Goal: Information Seeking & Learning: Find specific fact

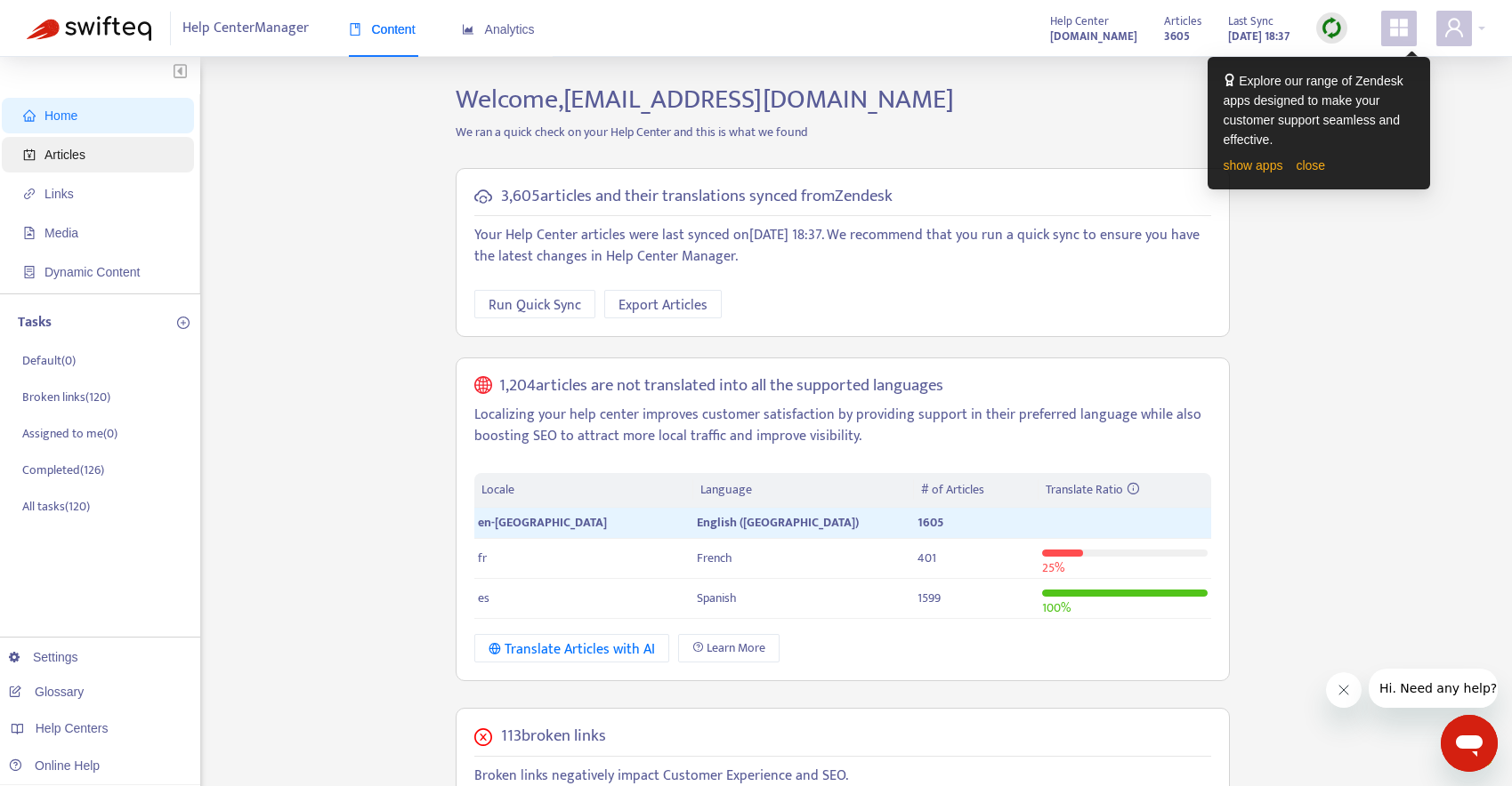
click at [70, 160] on span "Articles" at bounding box center [65, 154] width 41 height 15
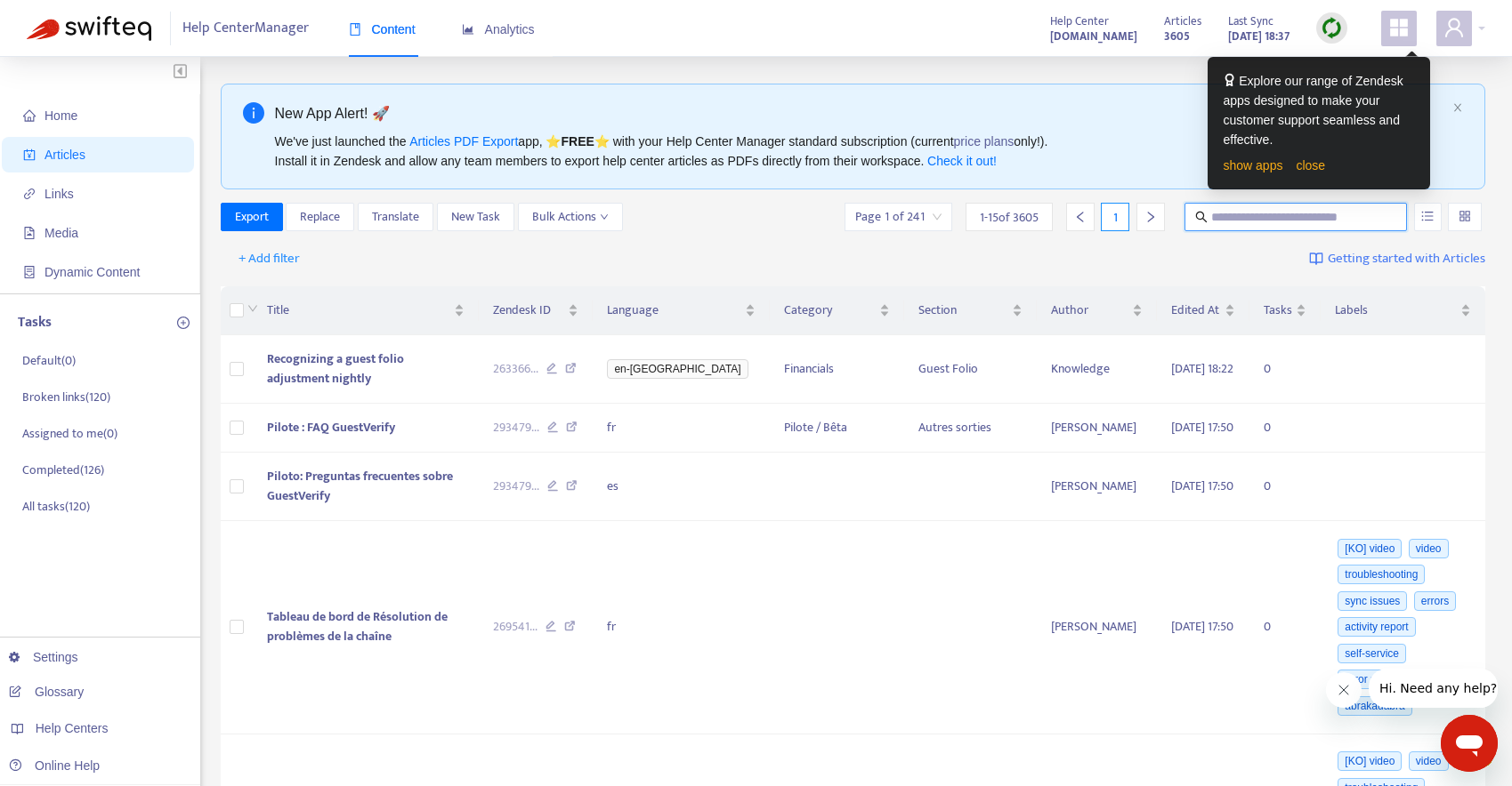
click at [1257, 207] on input "text" at bounding box center [1297, 217] width 171 height 20
paste input "**********"
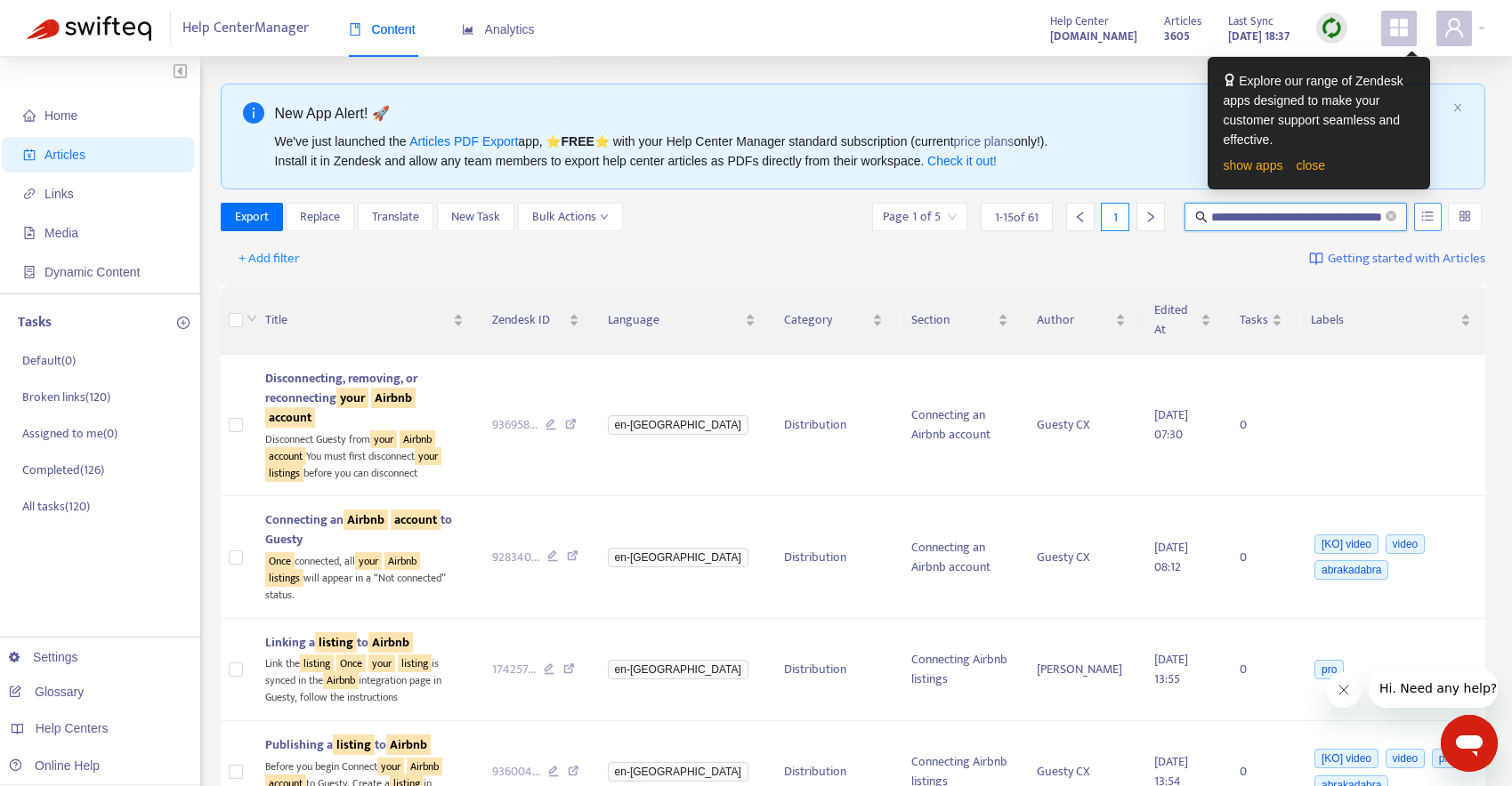
click at [1428, 214] on icon "unordered-list" at bounding box center [1427, 216] width 13 height 13
click at [1357, 277] on span "Match Exact Phrase" at bounding box center [1368, 278] width 115 height 20
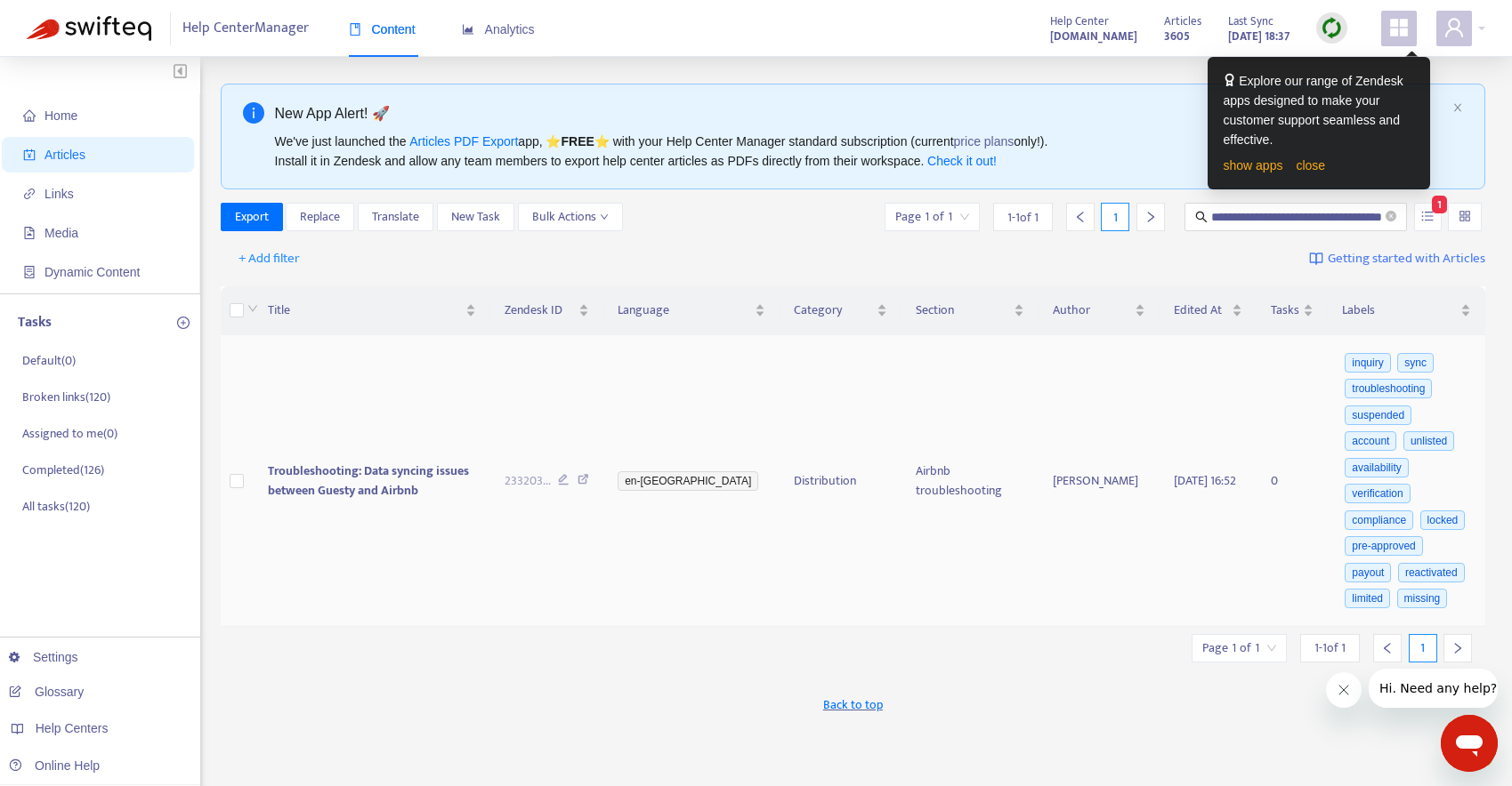
click at [373, 461] on span "Troubleshooting: Data syncing issues between Guesty and Airbnb" at bounding box center [368, 481] width 201 height 40
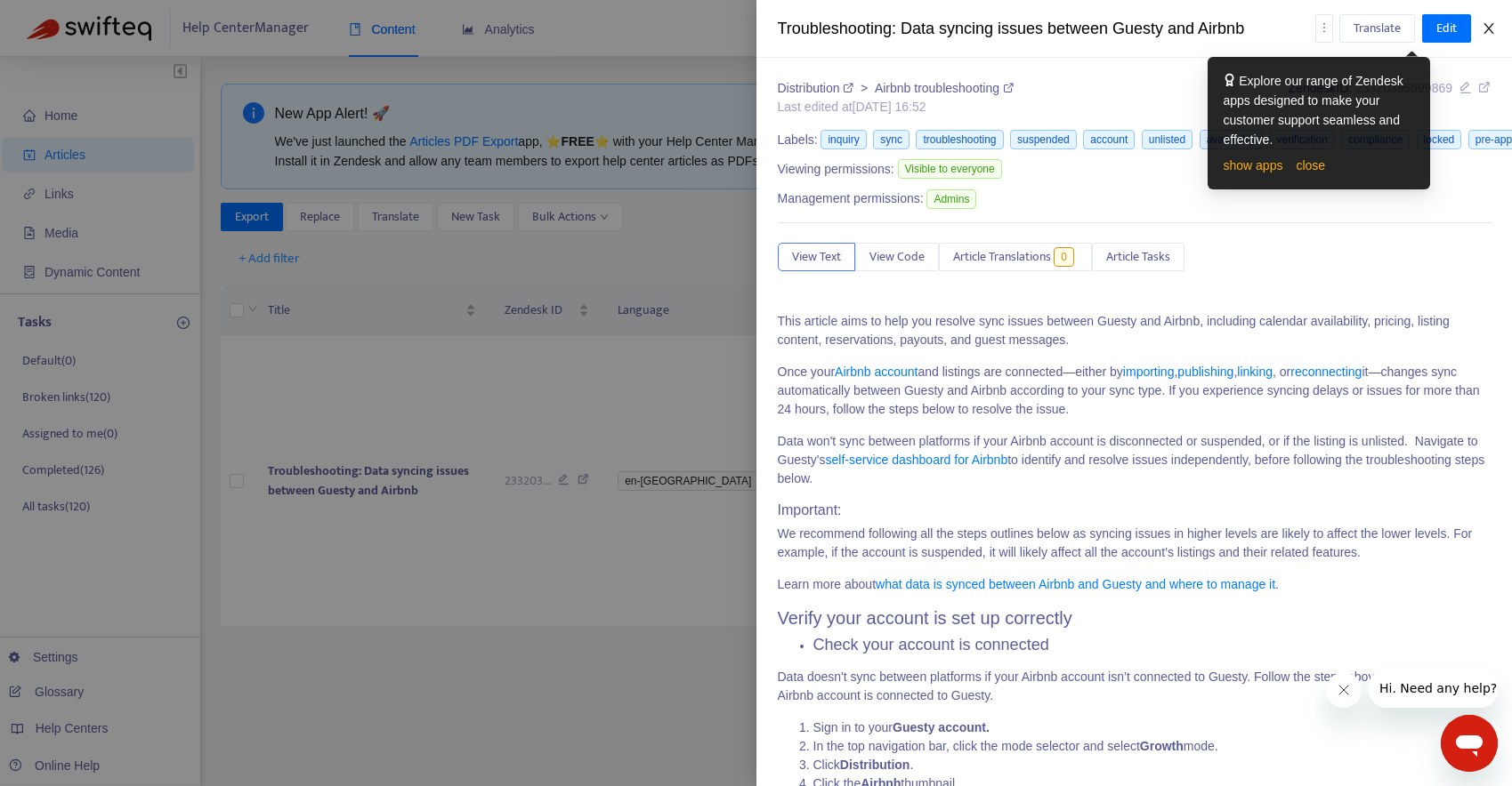
click at [1478, 28] on button "Close" at bounding box center [1488, 29] width 25 height 17
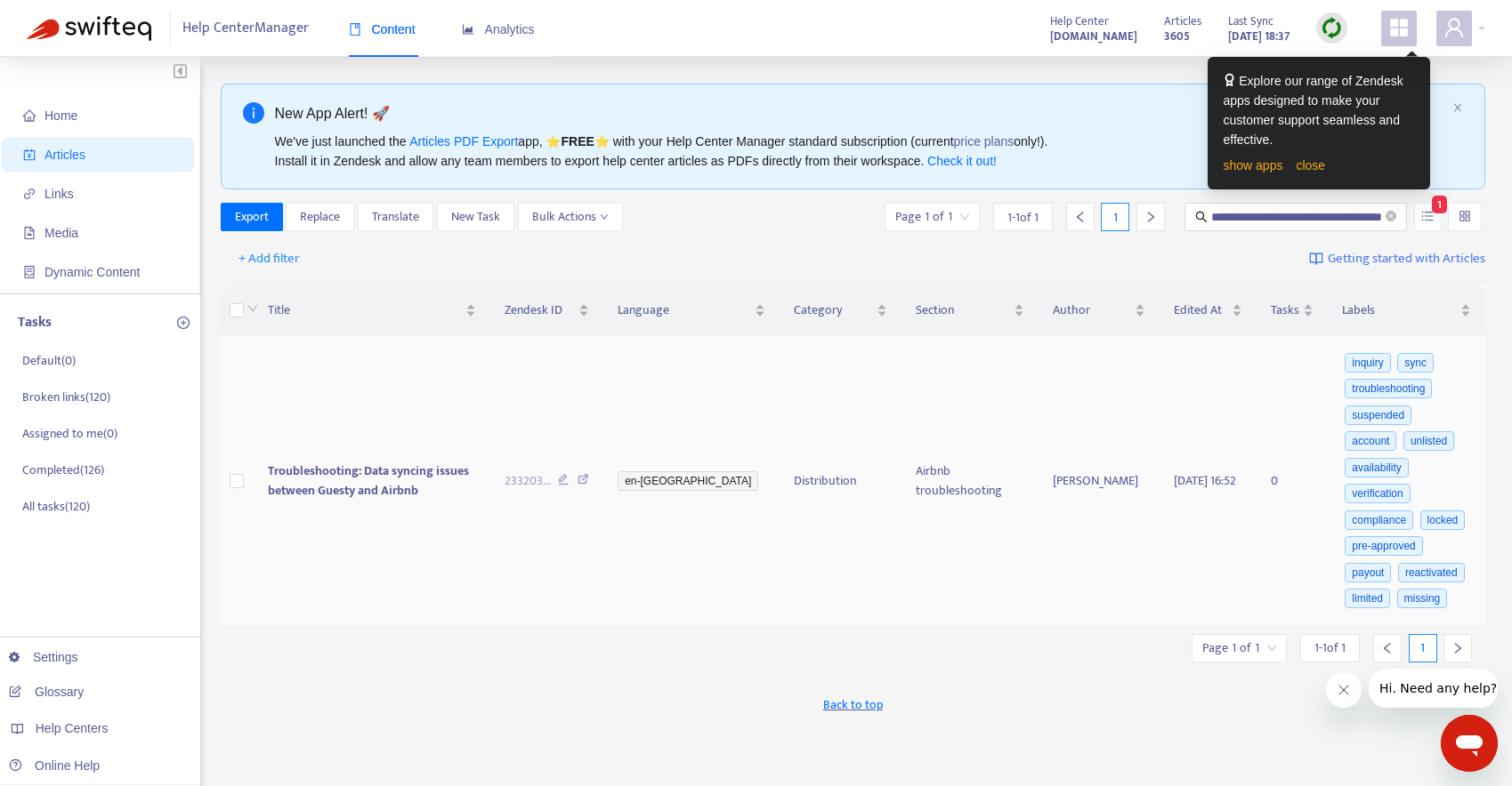
click at [589, 474] on icon at bounding box center [583, 483] width 12 height 16
click at [1240, 208] on input "**********" at bounding box center [1297, 217] width 171 height 20
type input "******"
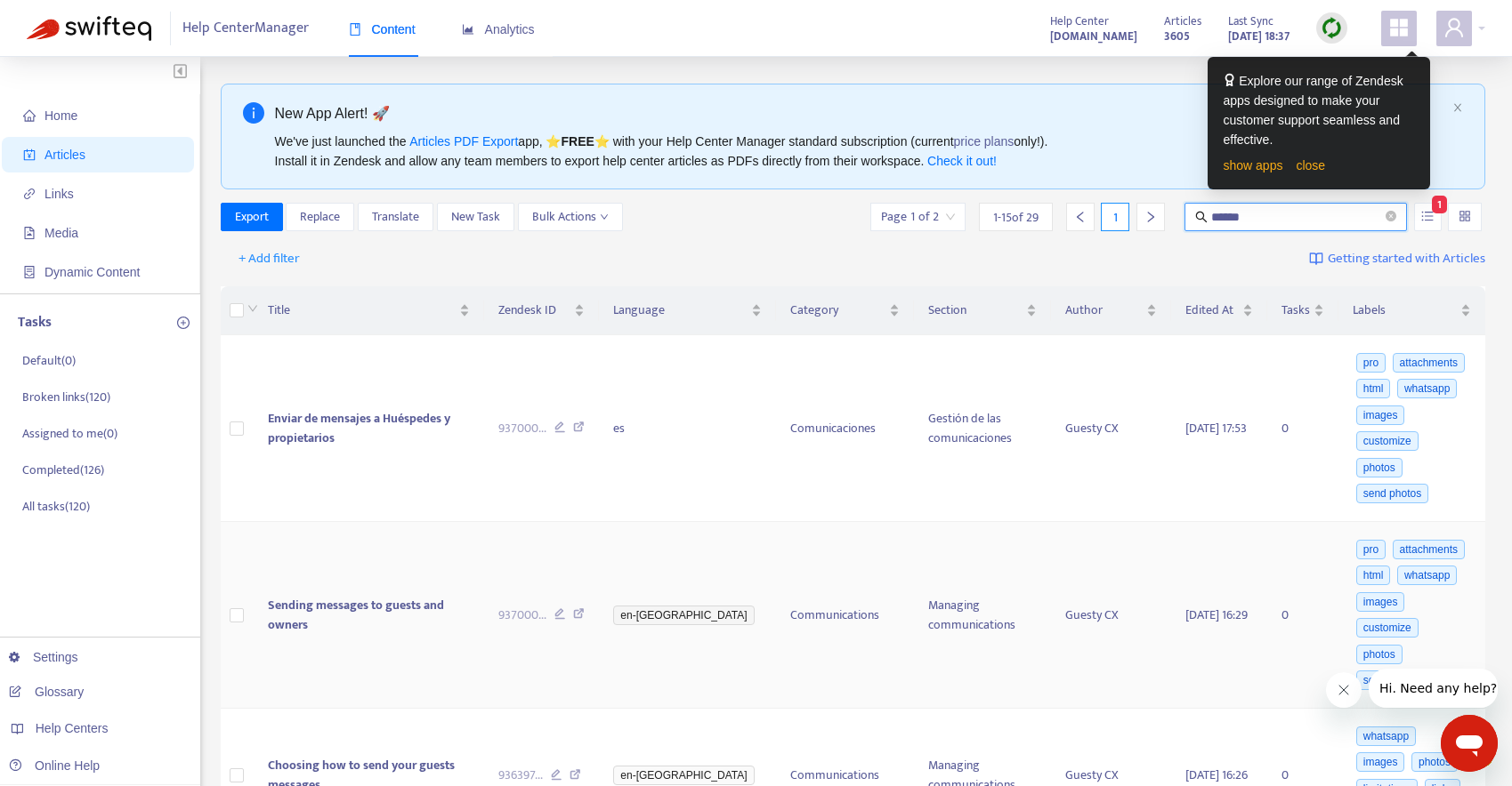
click at [444, 595] on span "Sending messages to guests and owners" at bounding box center [356, 615] width 176 height 40
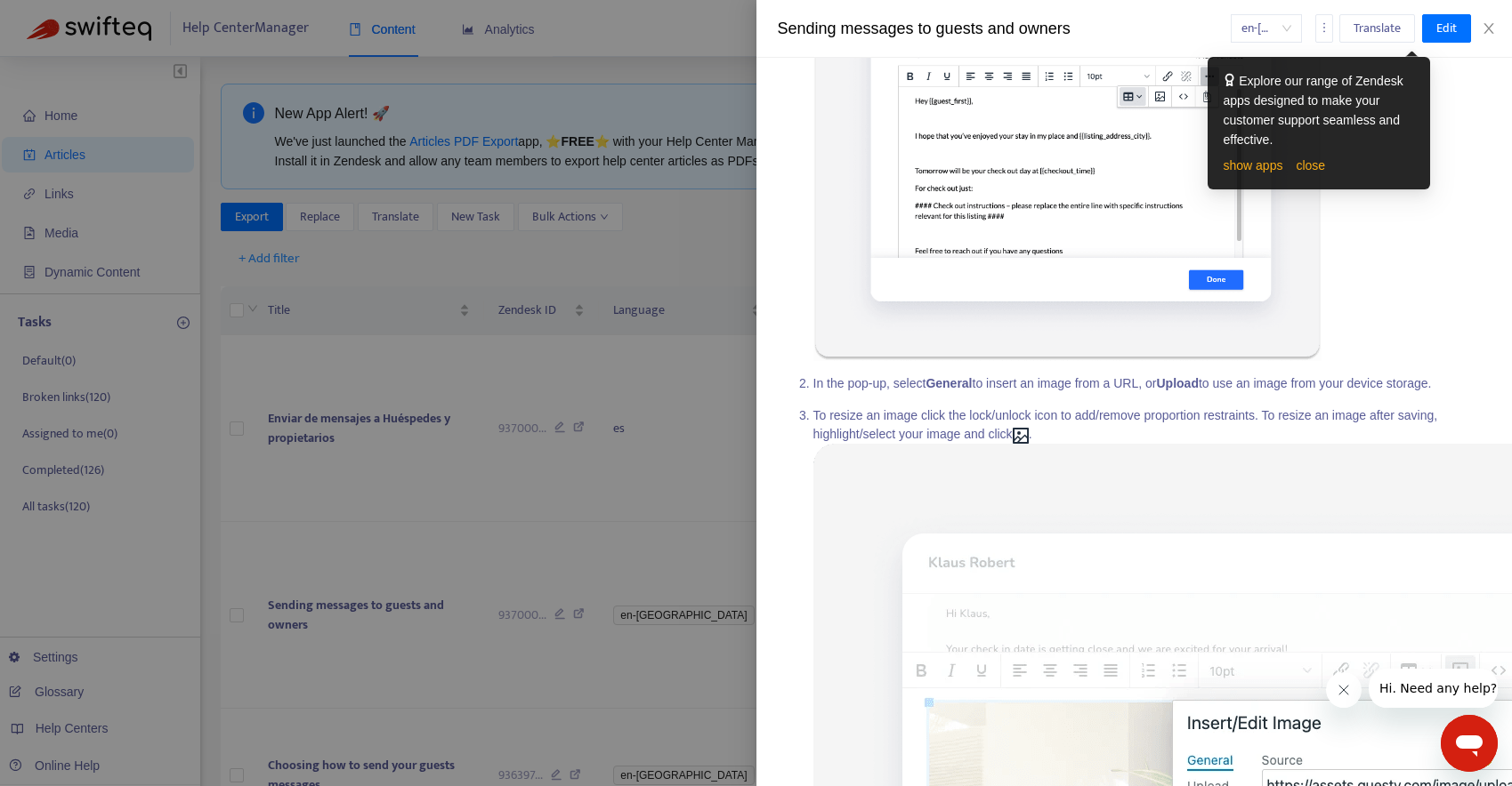
scroll to position [2660, 0]
click at [520, 530] on div at bounding box center [756, 393] width 1512 height 786
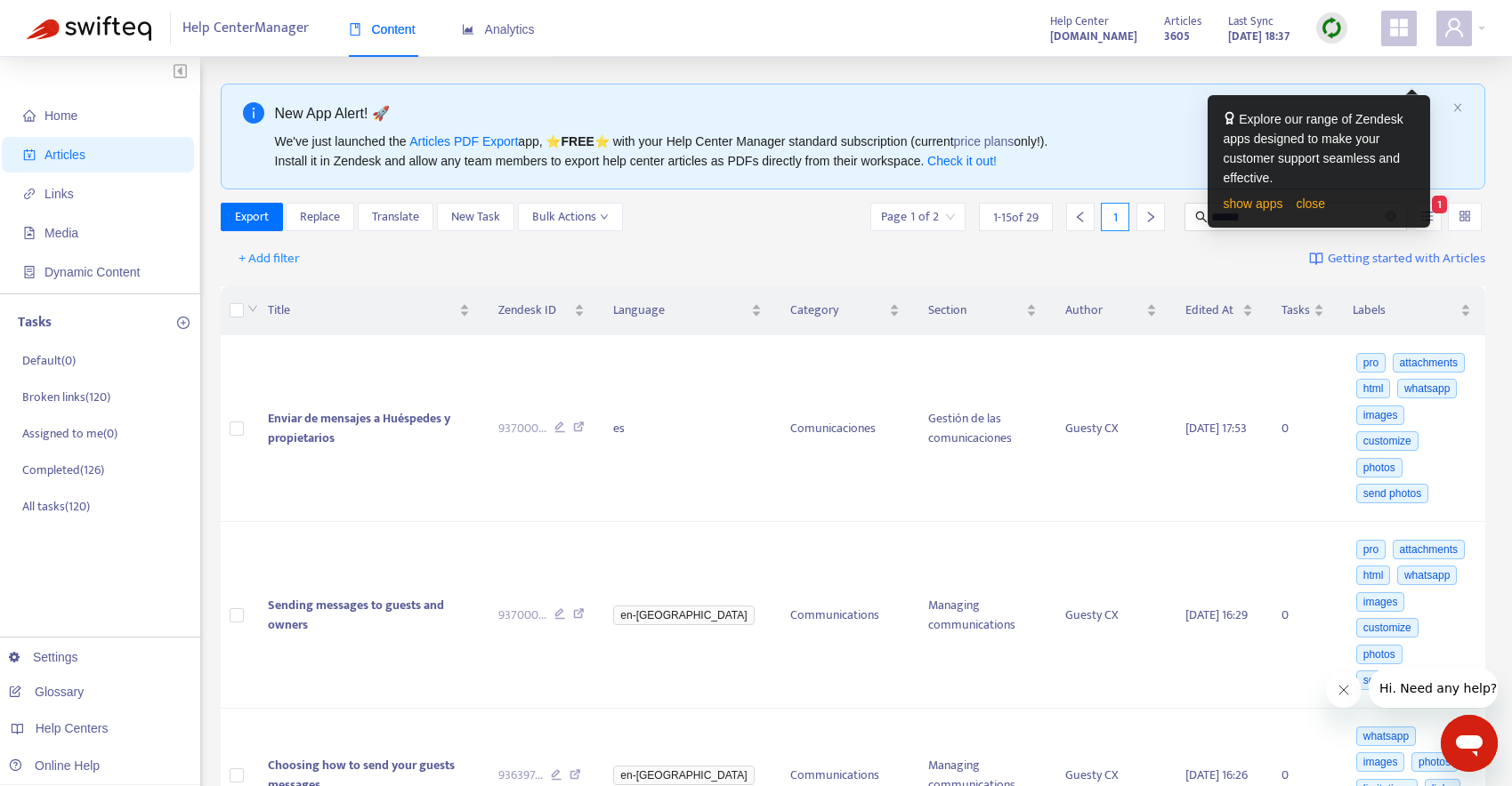
scroll to position [102, 0]
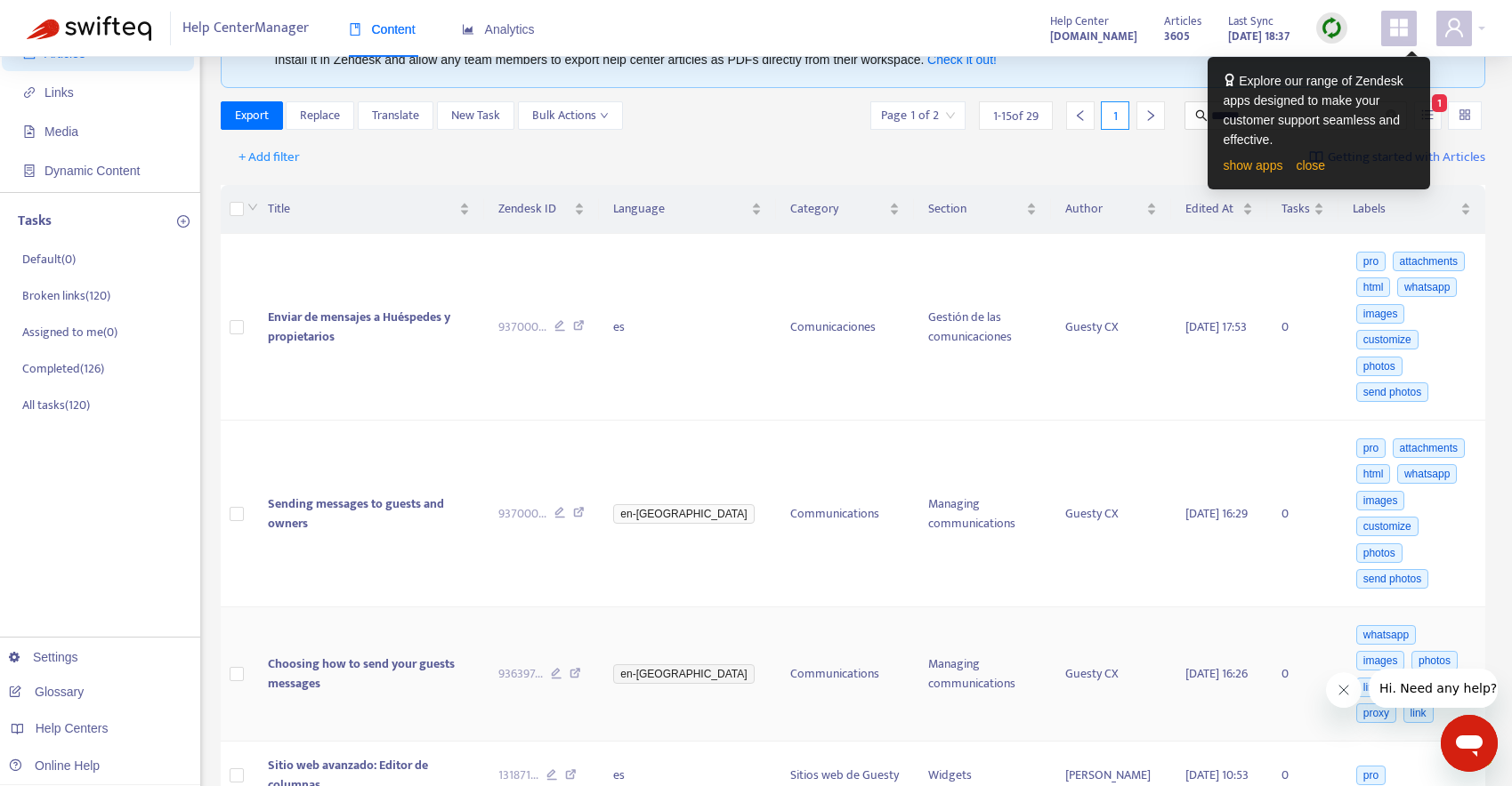
click at [563, 668] on icon at bounding box center [556, 676] width 12 height 16
click at [585, 507] on icon at bounding box center [578, 515] width 12 height 16
